Goal: Check status: Check status

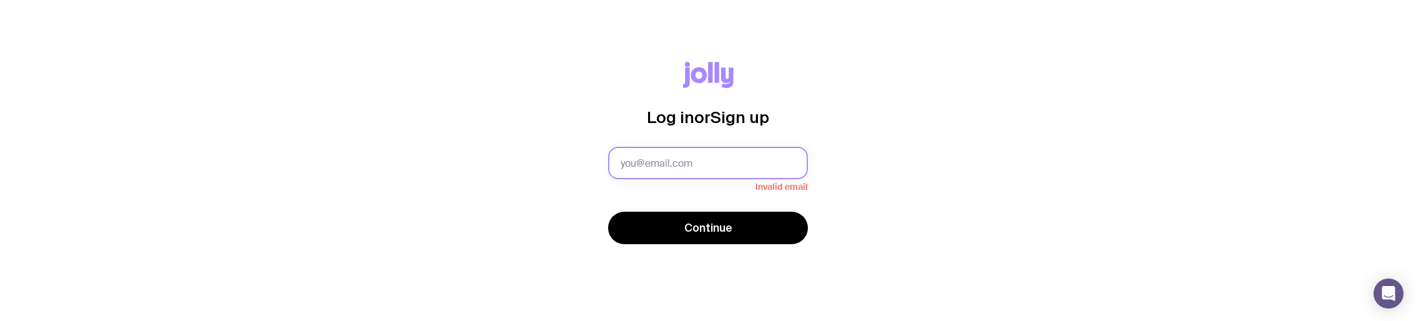
click at [718, 163] on input "text" at bounding box center [708, 163] width 200 height 32
type input "[PERSON_NAME][EMAIL_ADDRESS][PERSON_NAME][DOMAIN_NAME]"
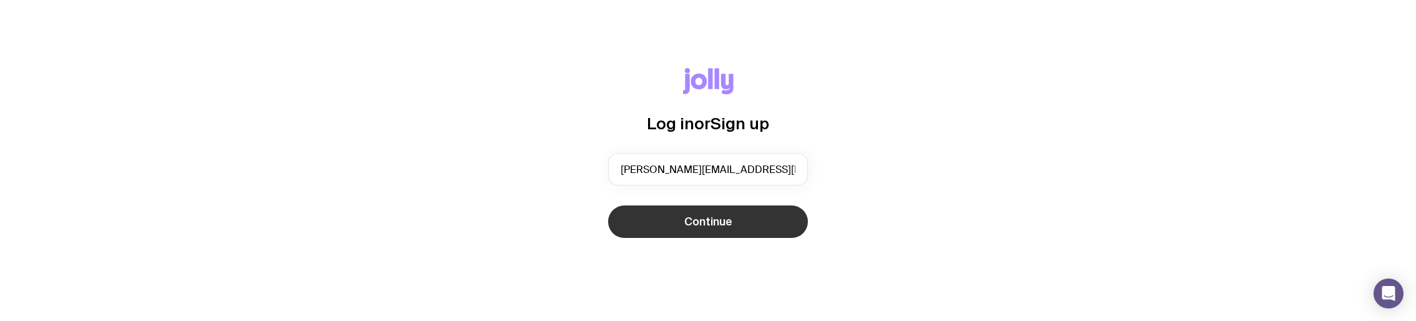
click at [694, 231] on button "Continue" at bounding box center [708, 221] width 200 height 32
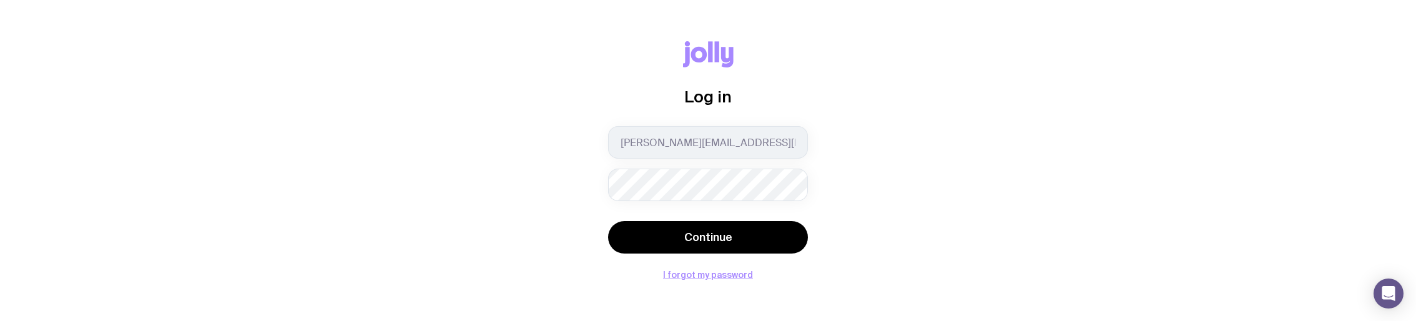
click at [608, 221] on button "Continue" at bounding box center [708, 237] width 200 height 32
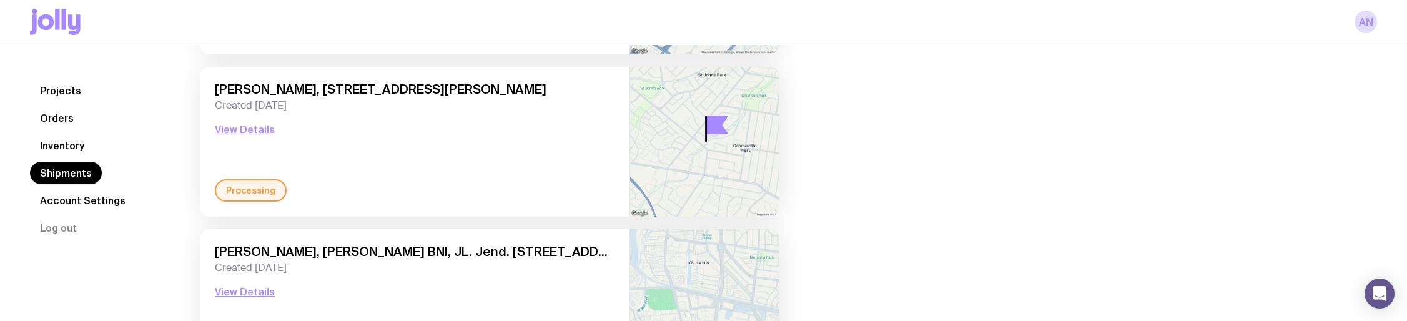
scroll to position [187, 0]
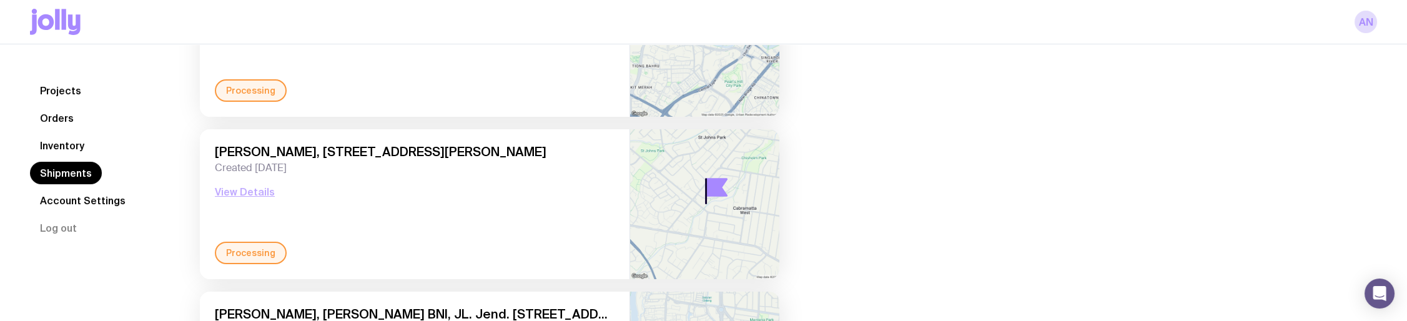
click at [238, 191] on button "View Details" at bounding box center [245, 191] width 60 height 15
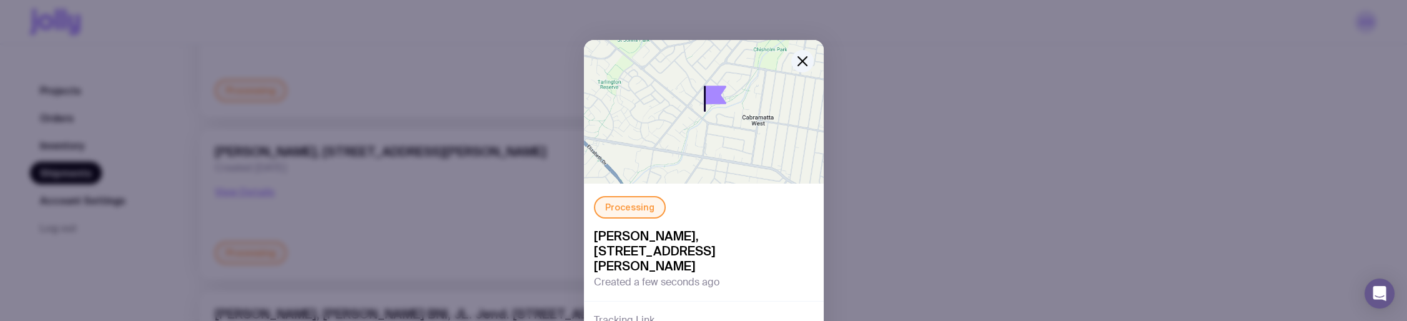
scroll to position [125, 0]
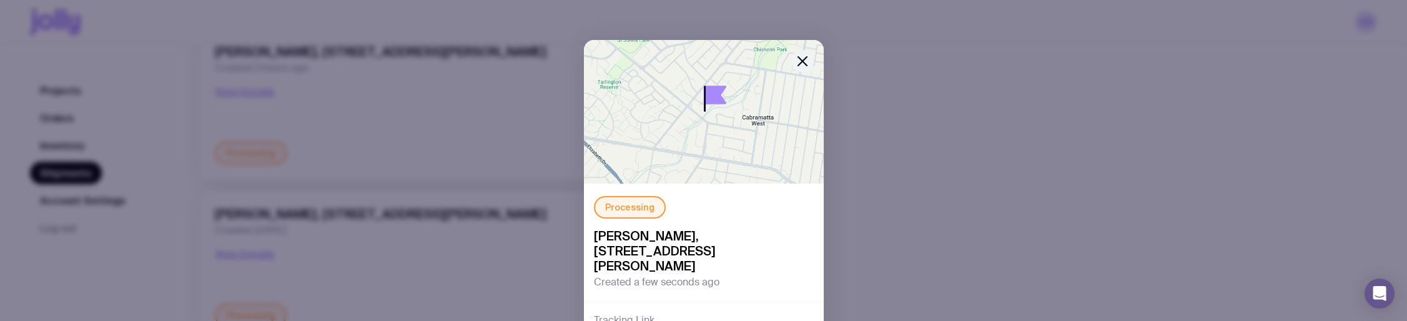
click at [797, 65] on icon "button" at bounding box center [802, 61] width 15 height 15
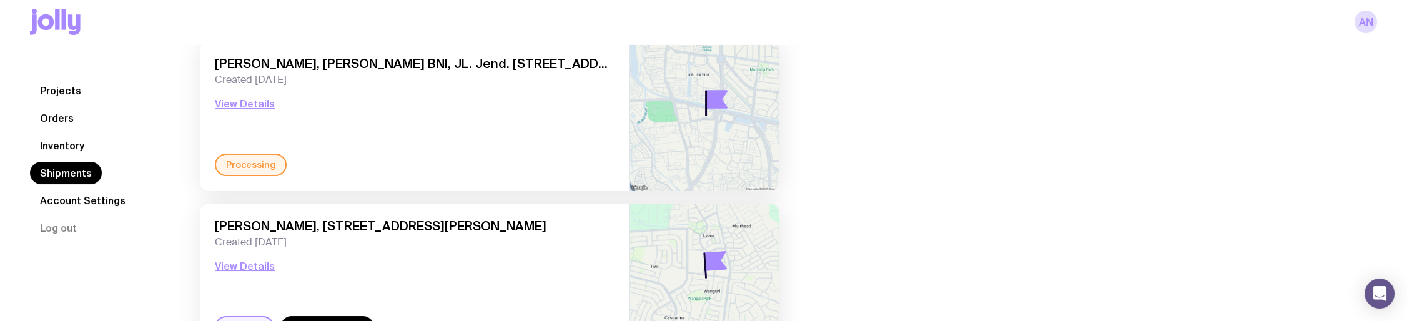
scroll to position [500, 0]
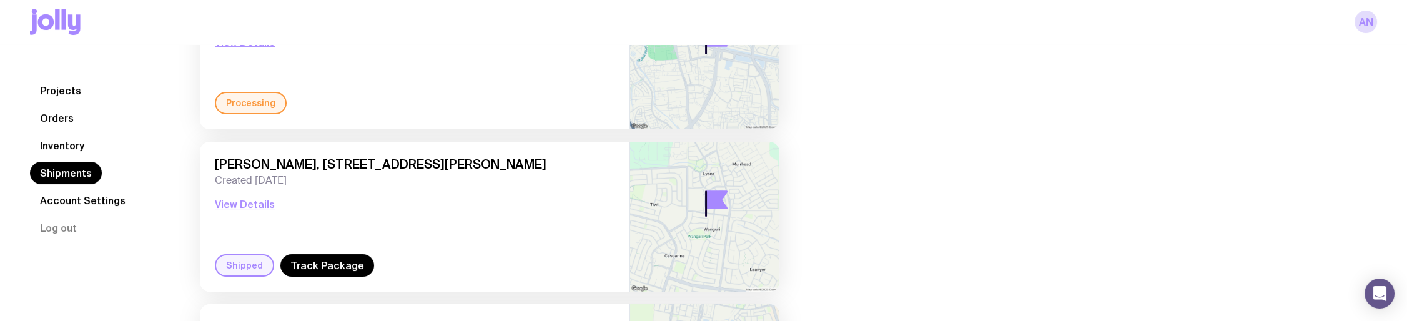
click at [245, 102] on div "Processing" at bounding box center [251, 103] width 72 height 22
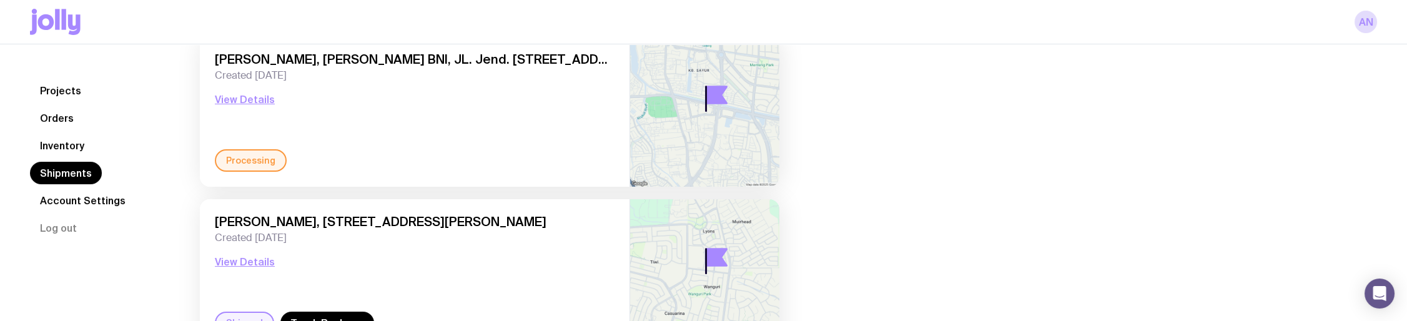
scroll to position [437, 0]
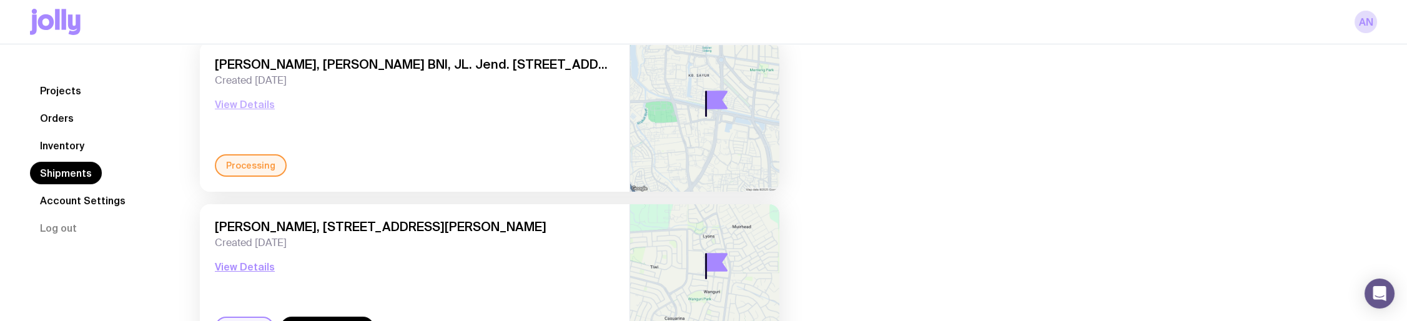
click at [255, 106] on button "View Details" at bounding box center [245, 104] width 60 height 15
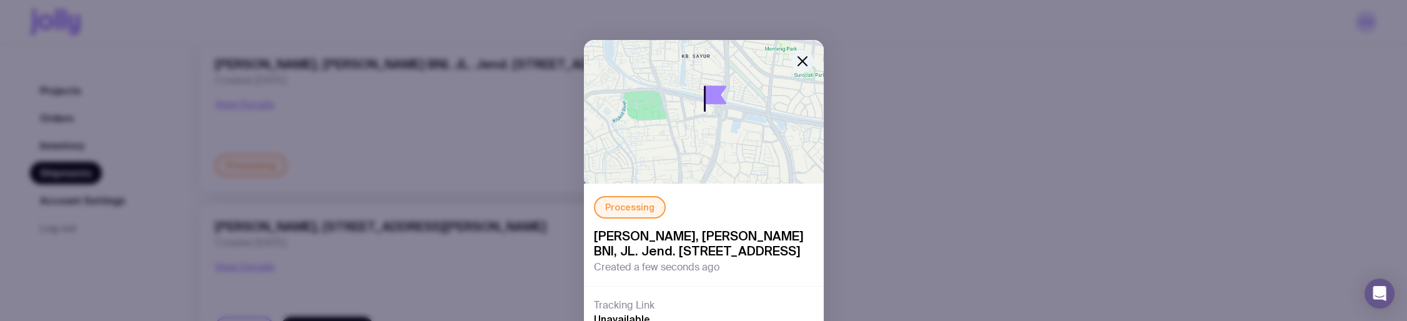
click at [802, 55] on icon "button" at bounding box center [802, 61] width 15 height 15
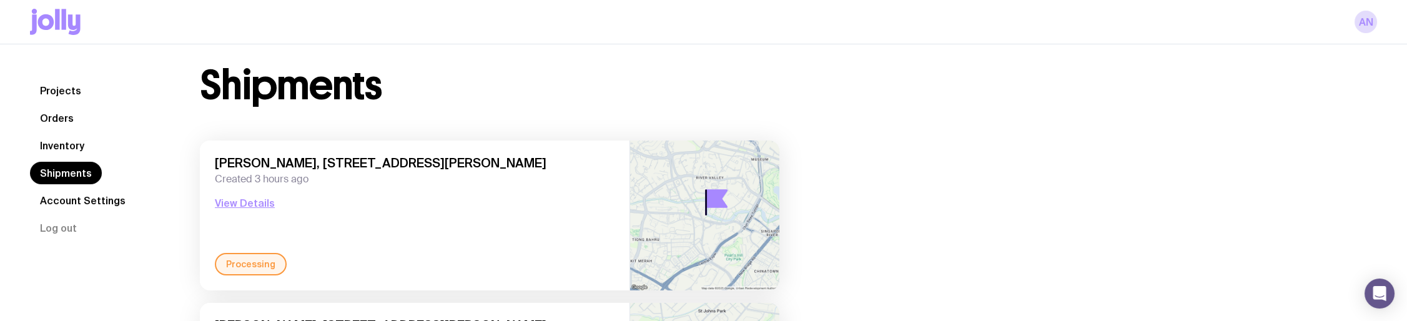
scroll to position [0, 0]
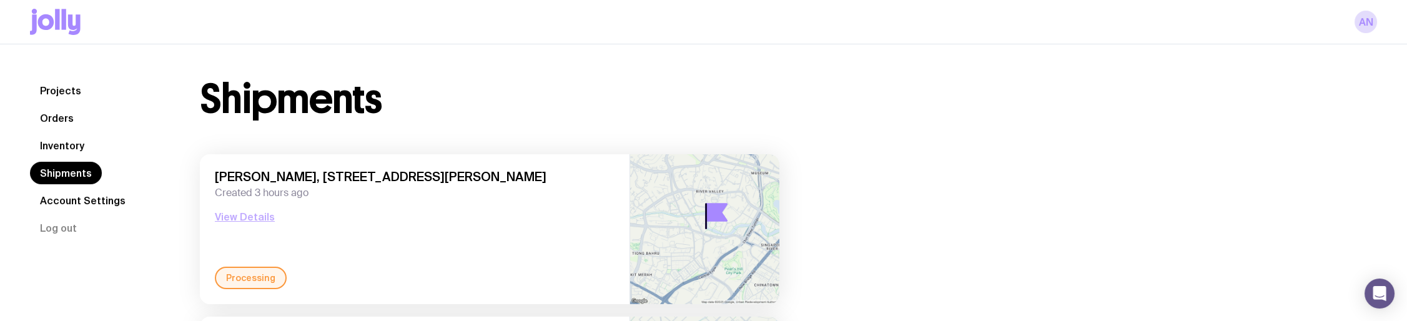
click at [264, 219] on button "View Details" at bounding box center [245, 216] width 60 height 15
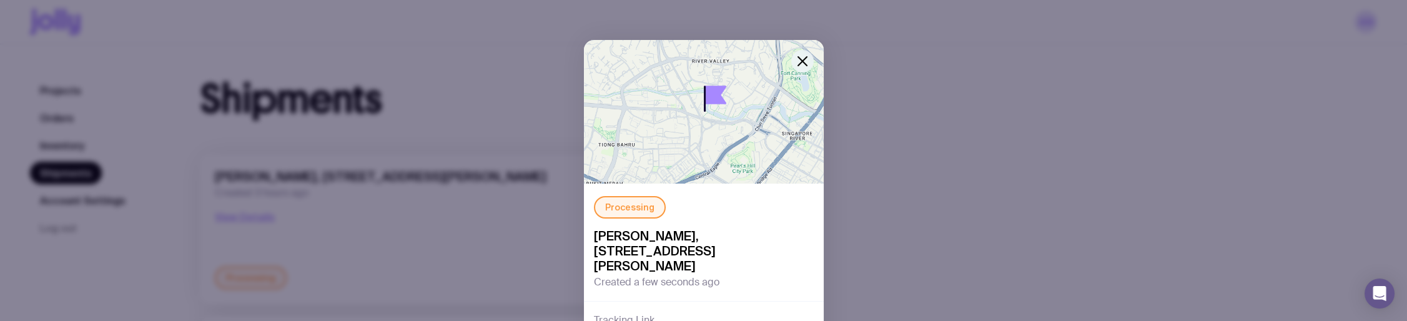
click at [799, 63] on icon "button" at bounding box center [802, 61] width 9 height 9
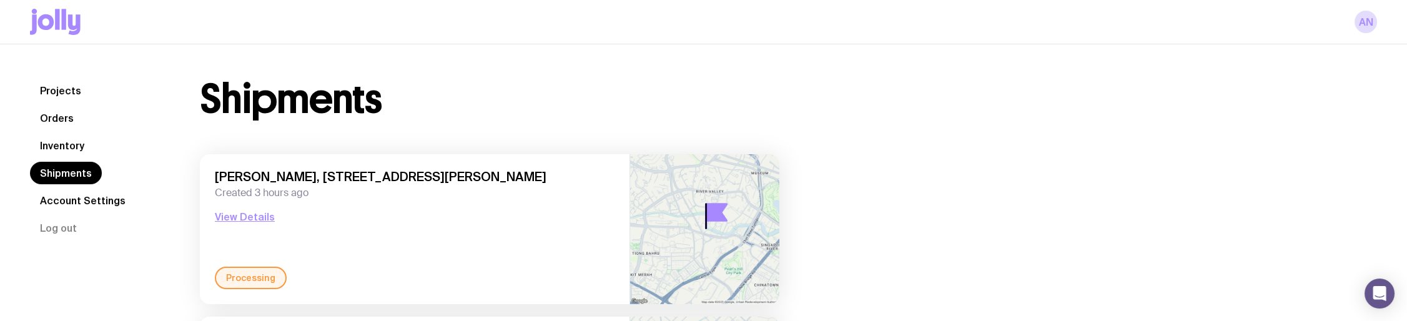
click at [59, 151] on link "Inventory" at bounding box center [62, 145] width 64 height 22
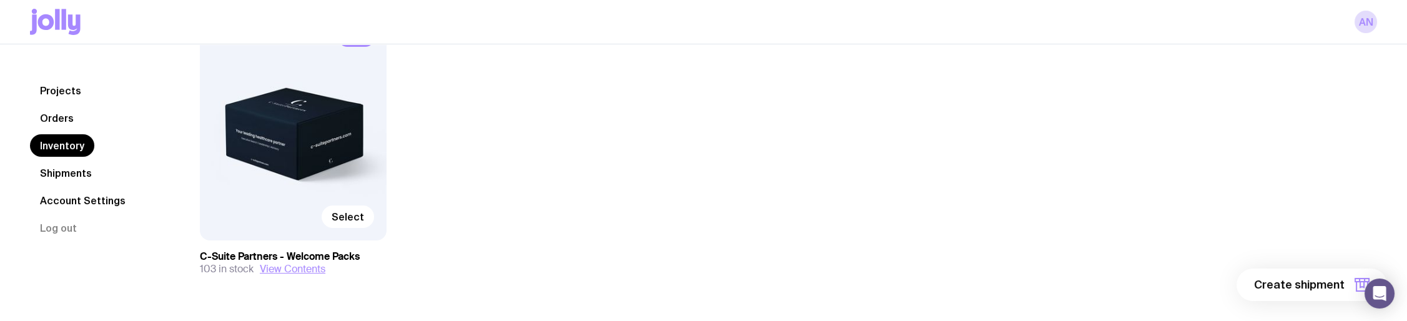
scroll to position [187, 0]
